Goal: Transaction & Acquisition: Purchase product/service

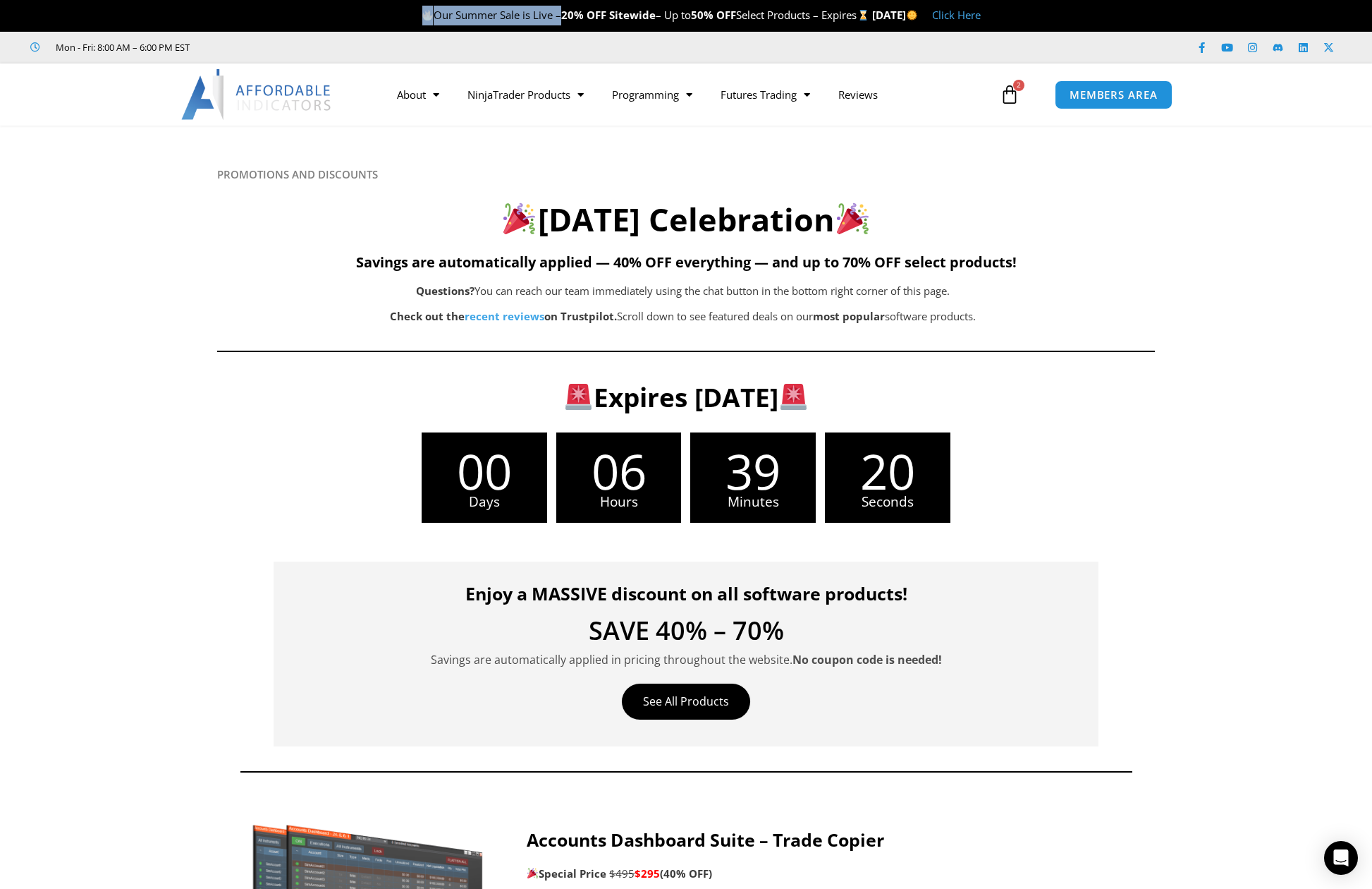
drag, startPoint x: 510, startPoint y: 17, endPoint x: 356, endPoint y: 8, distance: 154.3
click at [356, 8] on p "Our Summer Sale is Live – 20% OFF Sitewide – Up to 50% OFF Select Products – Ex…" at bounding box center [701, 15] width 1342 height 19
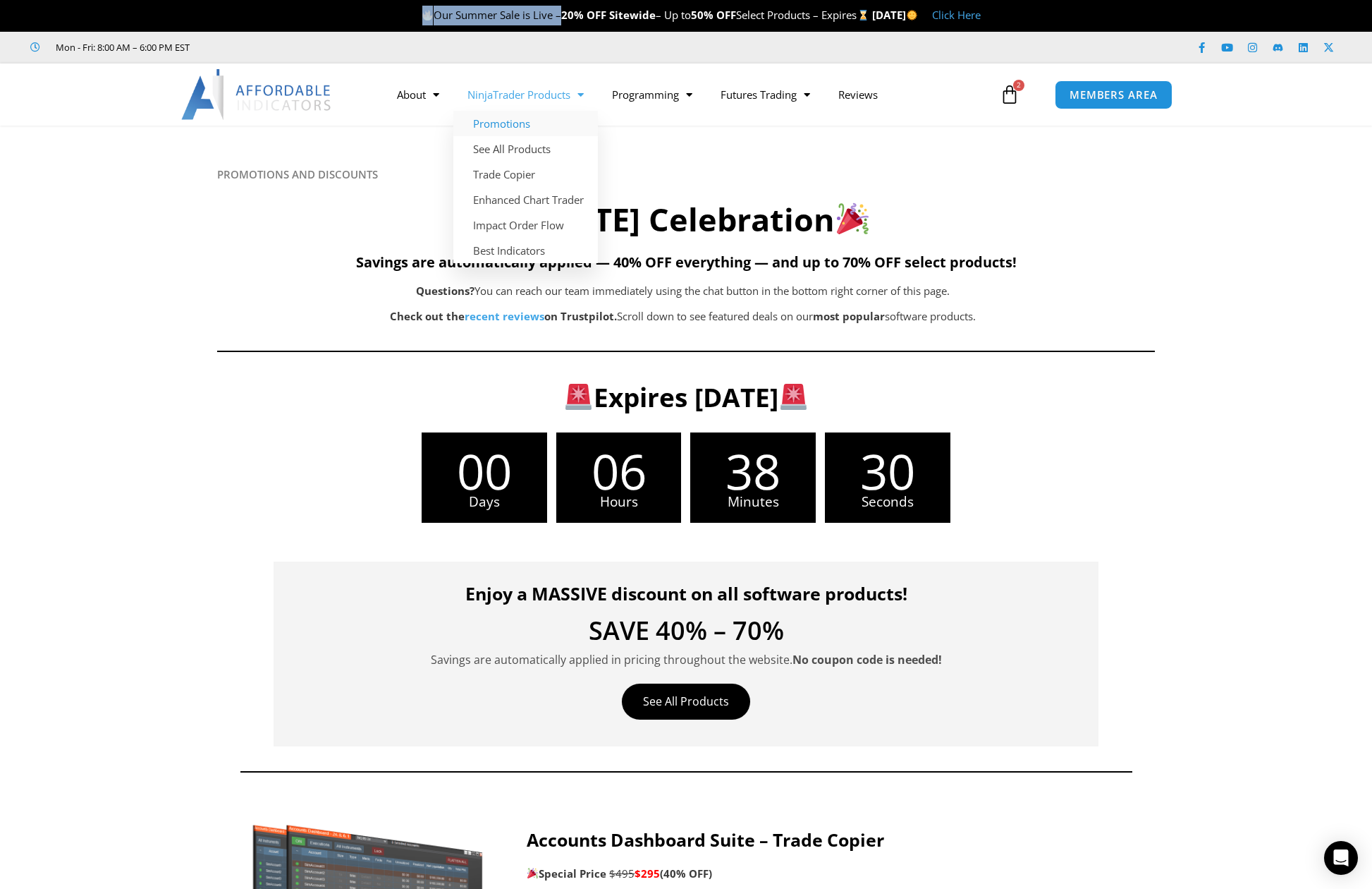
click at [538, 124] on link "Promotions" at bounding box center [525, 123] width 144 height 25
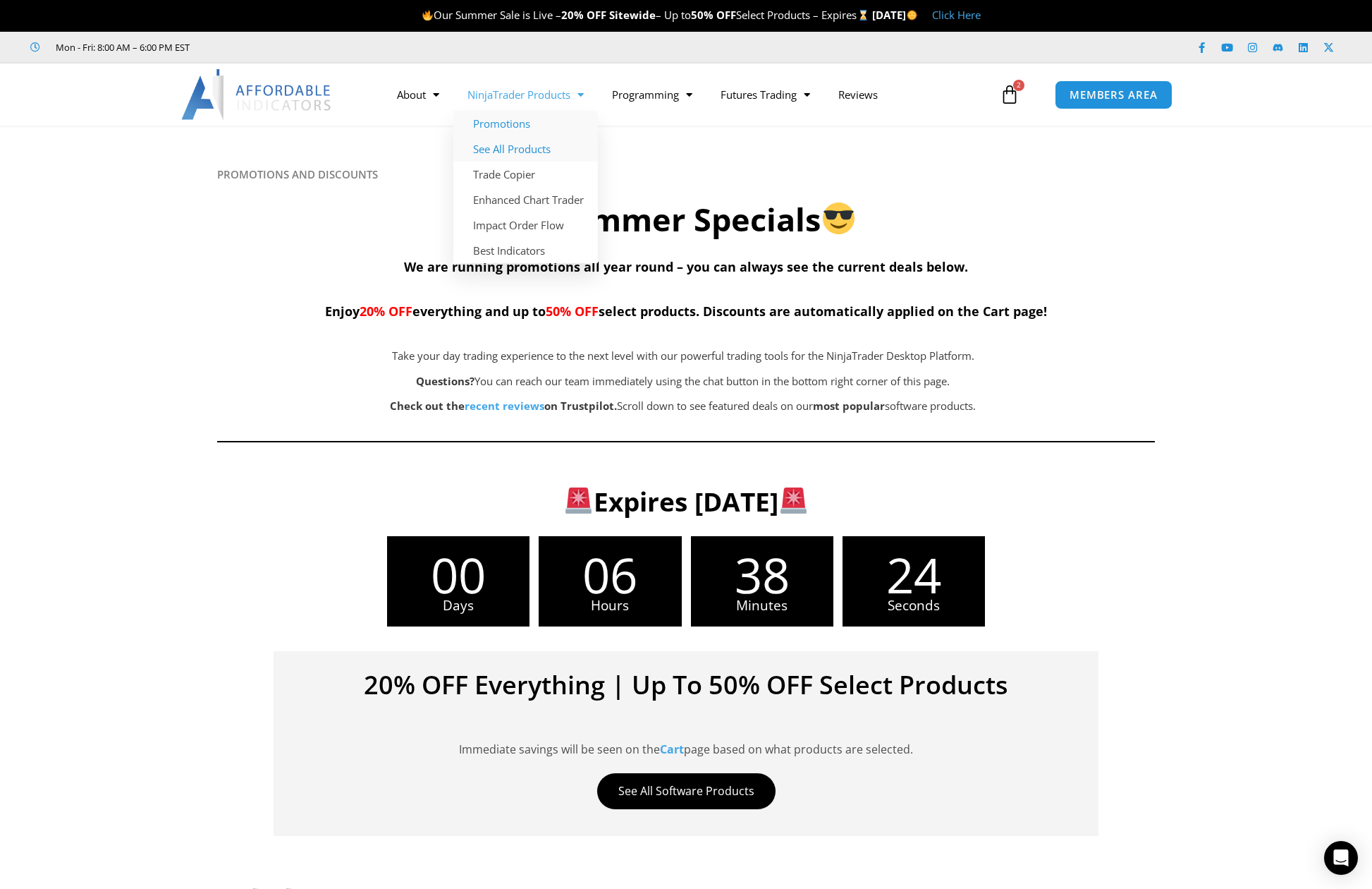
click at [541, 147] on link "See All Products" at bounding box center [525, 149] width 144 height 25
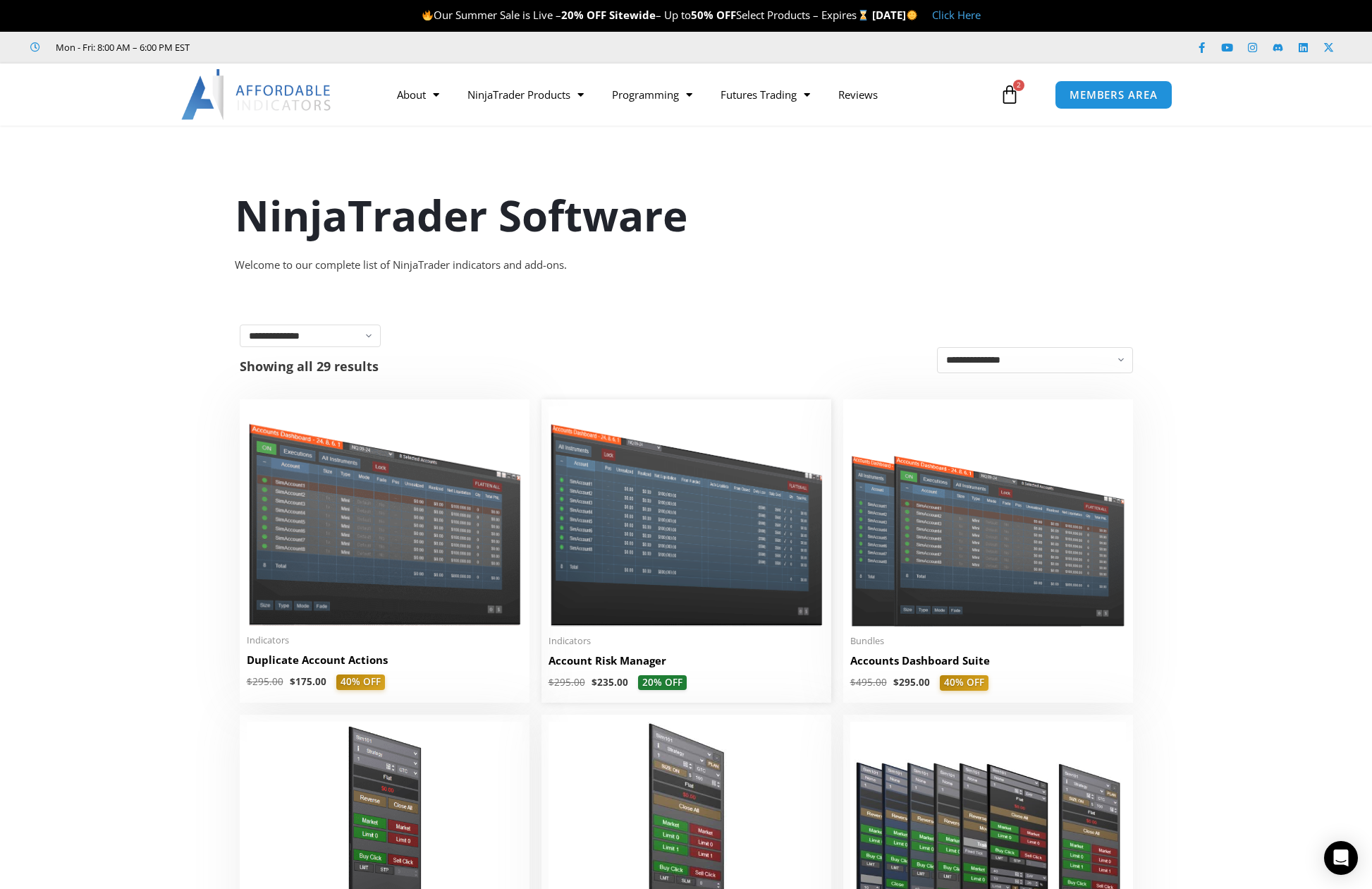
click at [667, 586] on img at bounding box center [686, 516] width 276 height 220
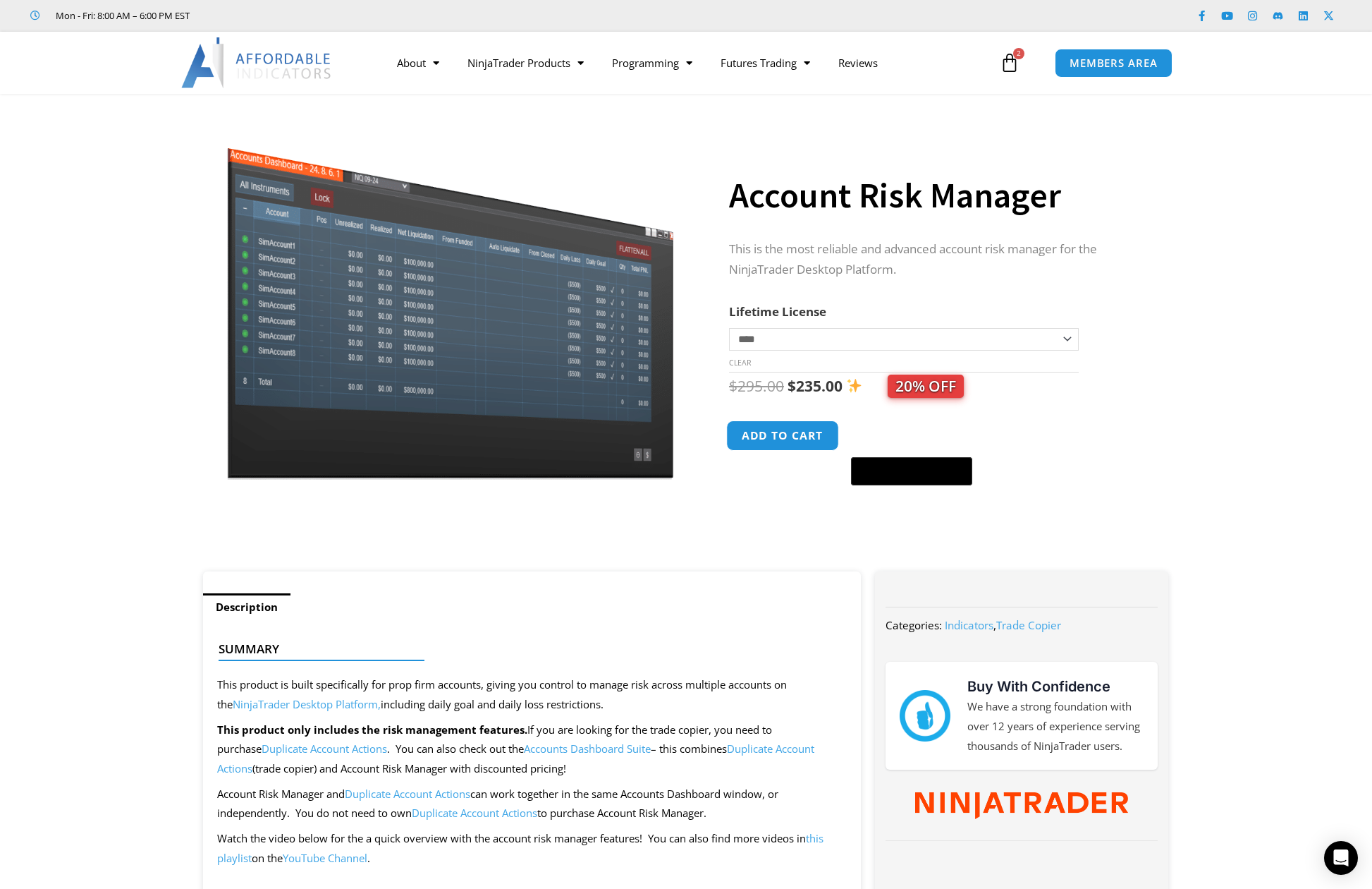
click at [802, 437] on button "Add to cart" at bounding box center [783, 436] width 113 height 30
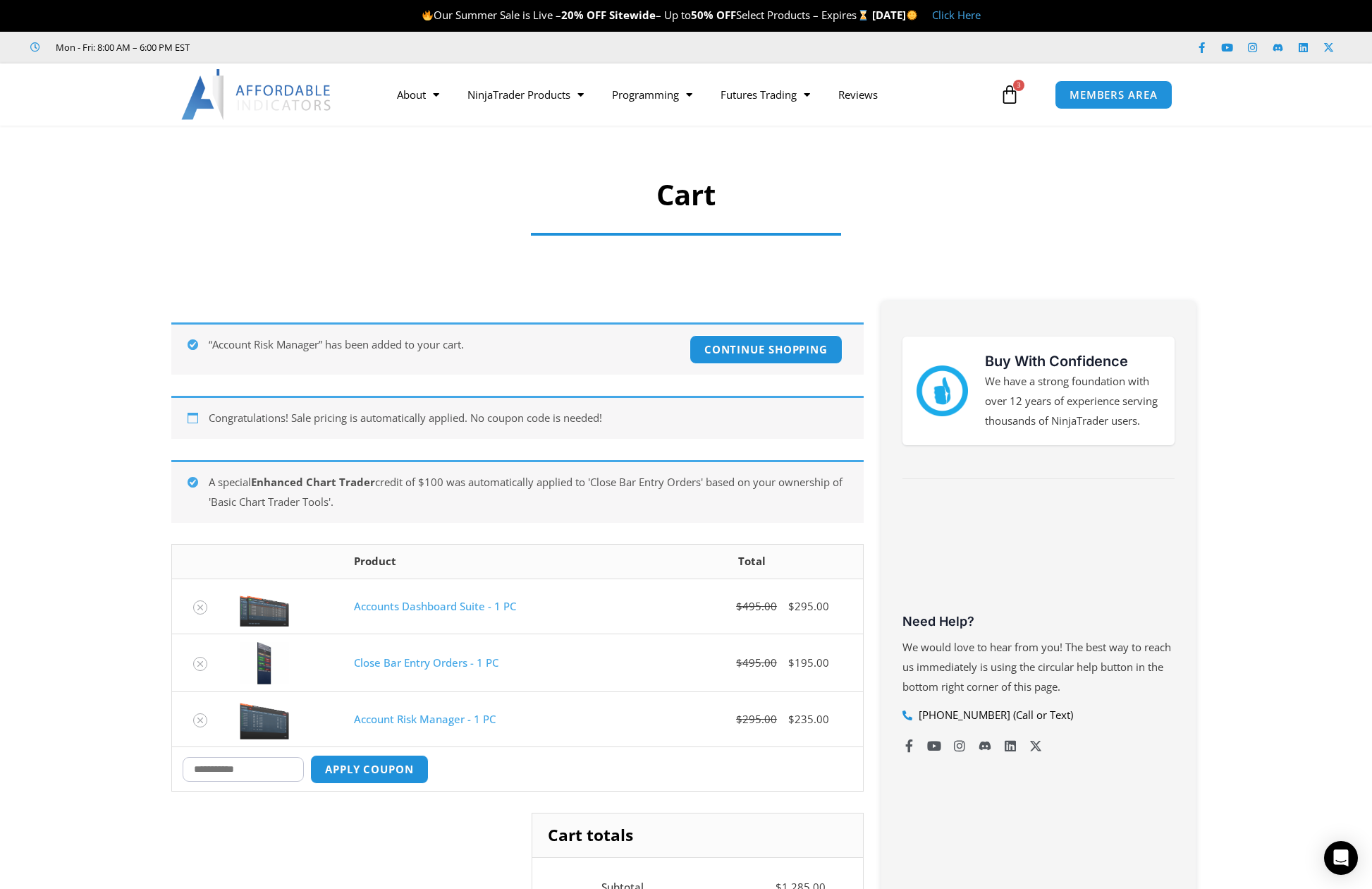
click at [264, 92] on img at bounding box center [257, 95] width 152 height 51
